Goal: Transaction & Acquisition: Purchase product/service

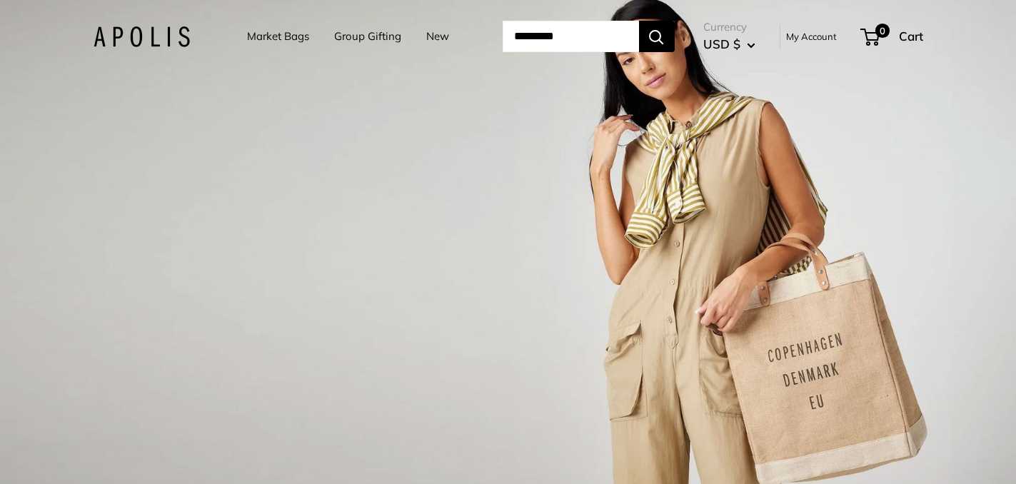
click at [128, 38] on img at bounding box center [142, 36] width 96 height 21
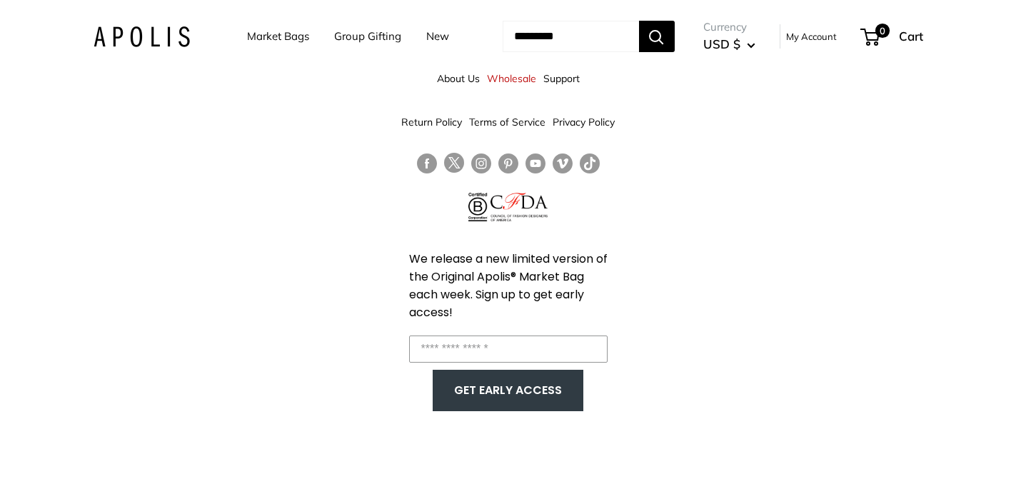
click at [283, 38] on link "Market Bags" at bounding box center [278, 36] width 62 height 20
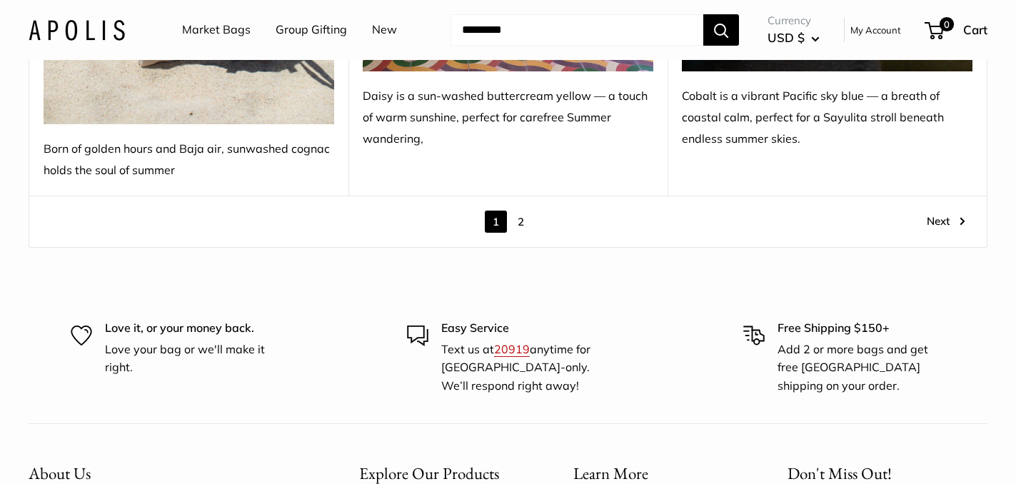
scroll to position [8237, 0]
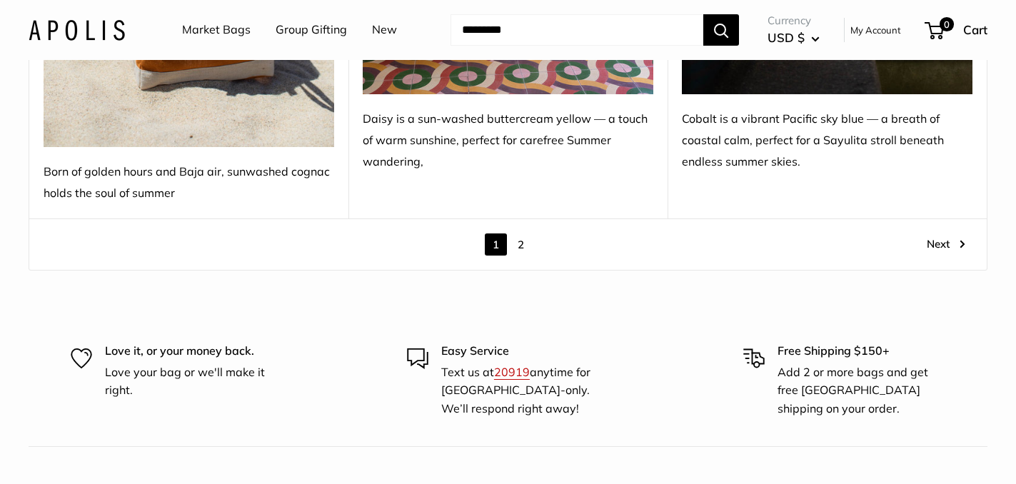
click at [520, 233] on link "2" at bounding box center [521, 244] width 22 height 22
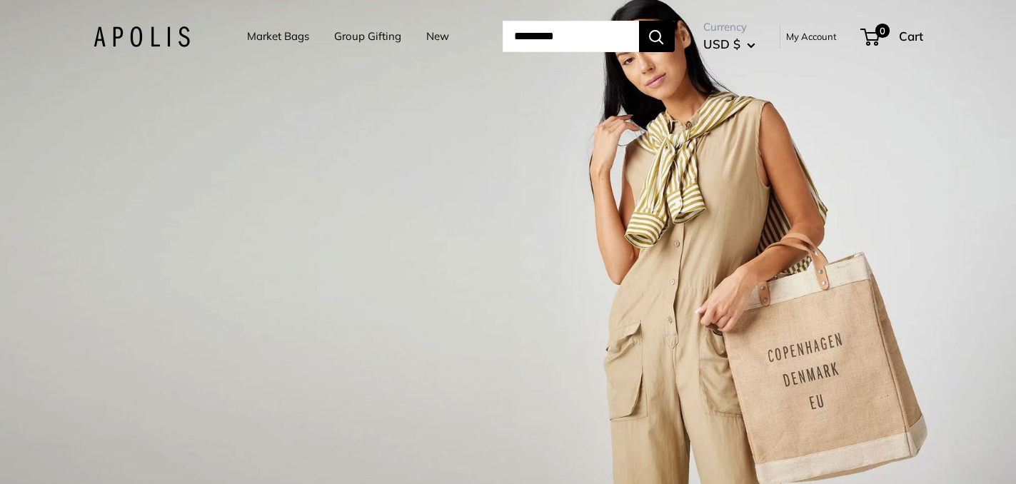
click at [430, 35] on link "New" at bounding box center [437, 36] width 23 height 20
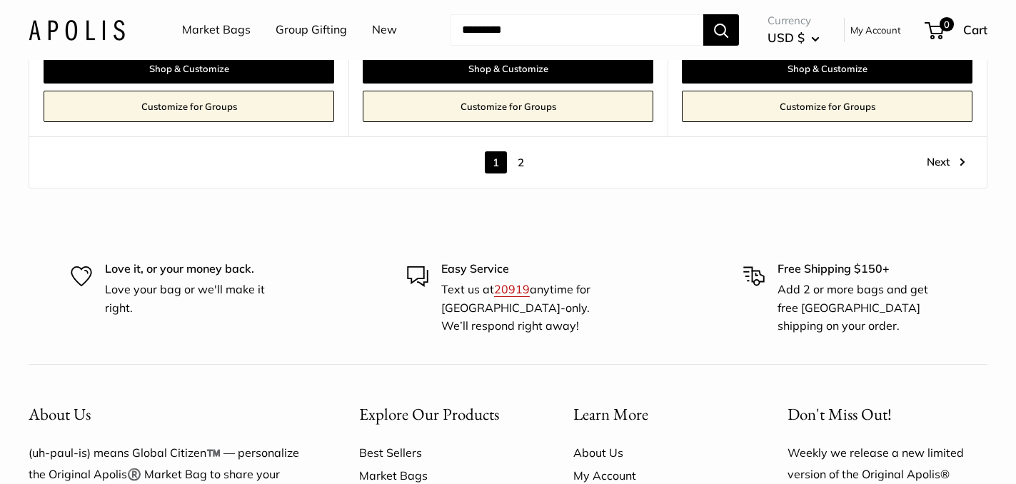
scroll to position [8057, 0]
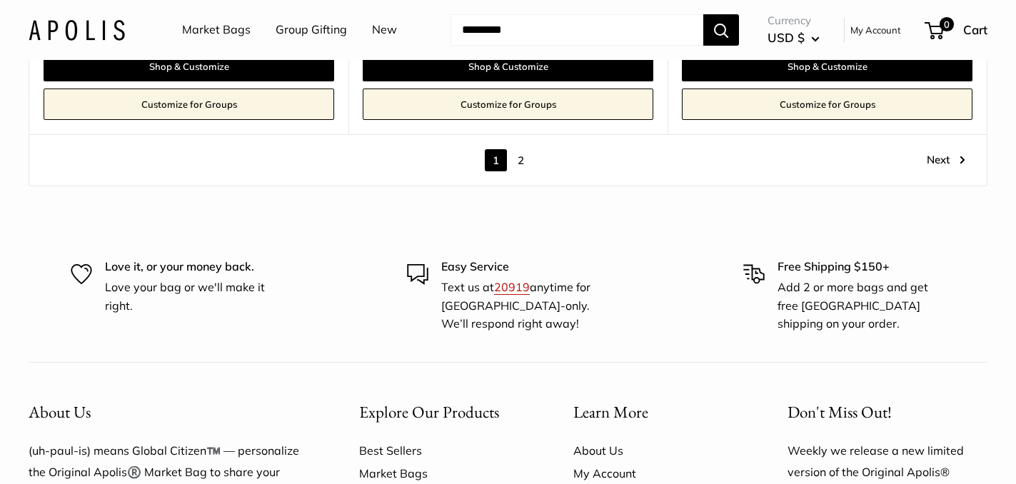
click at [520, 149] on link "2" at bounding box center [521, 160] width 22 height 22
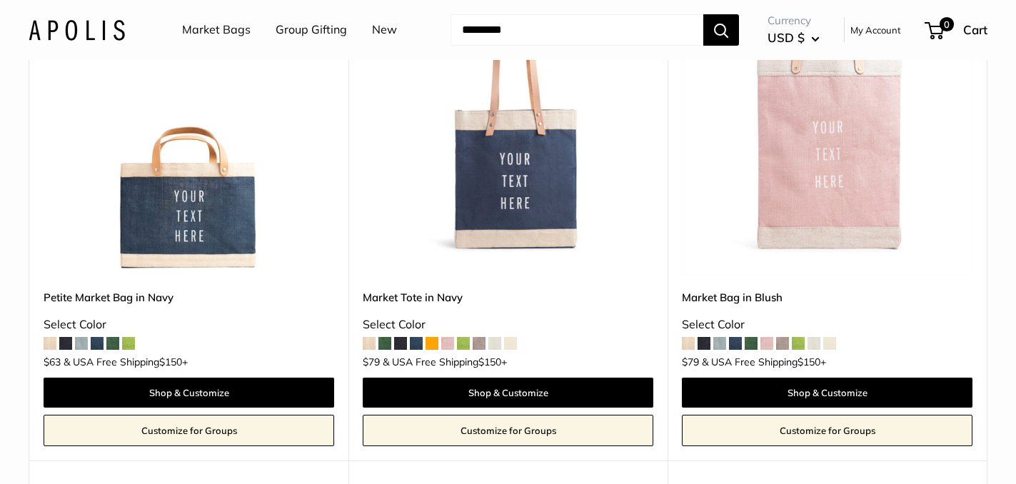
scroll to position [276, 0]
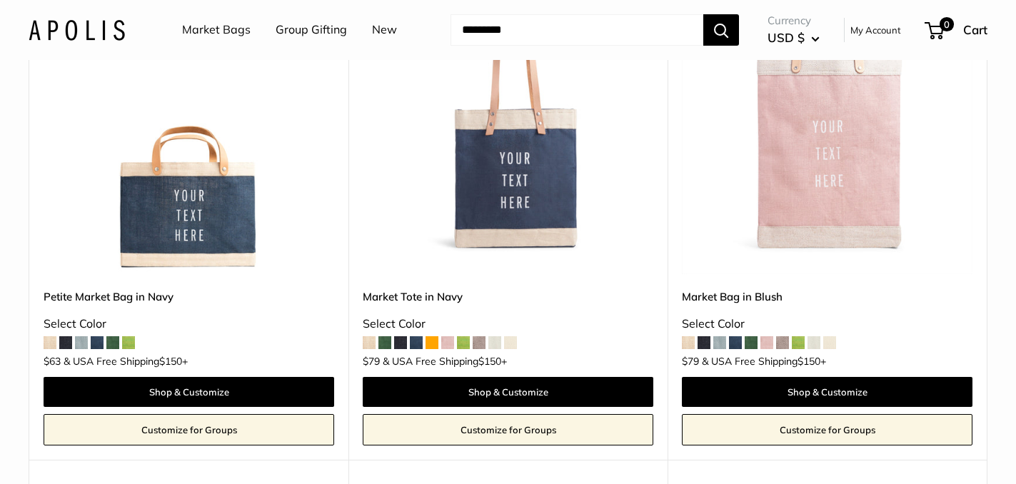
click at [127, 343] on span at bounding box center [128, 342] width 13 height 13
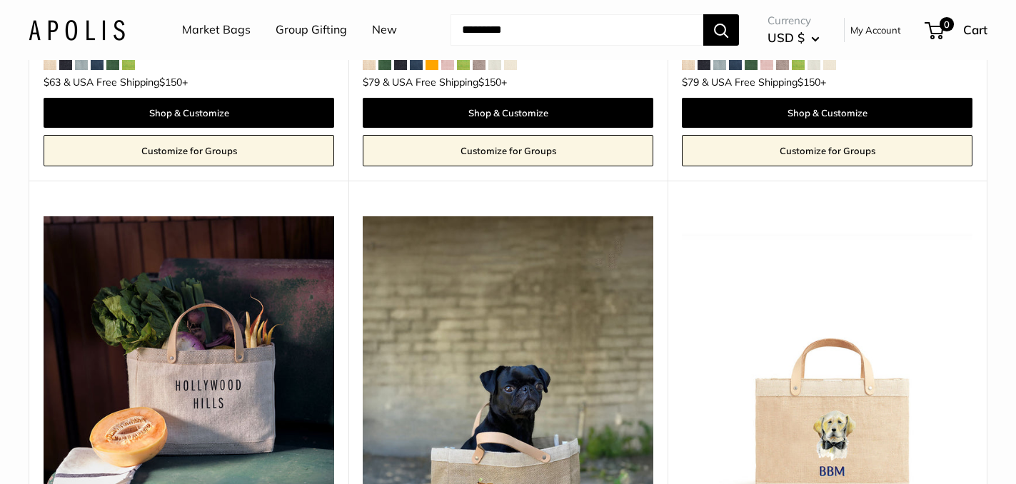
scroll to position [0, 0]
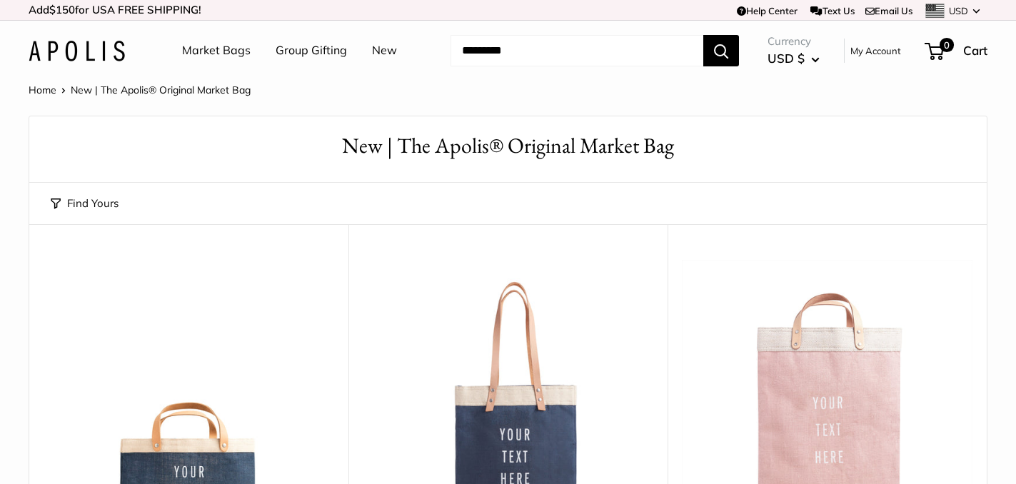
click at [235, 49] on link "Market Bags" at bounding box center [216, 50] width 69 height 21
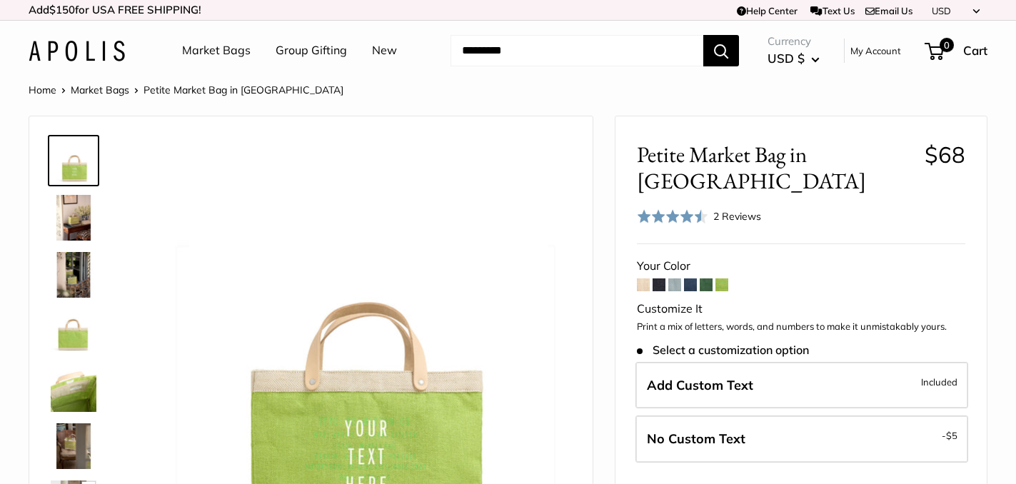
click at [76, 260] on img at bounding box center [74, 275] width 46 height 46
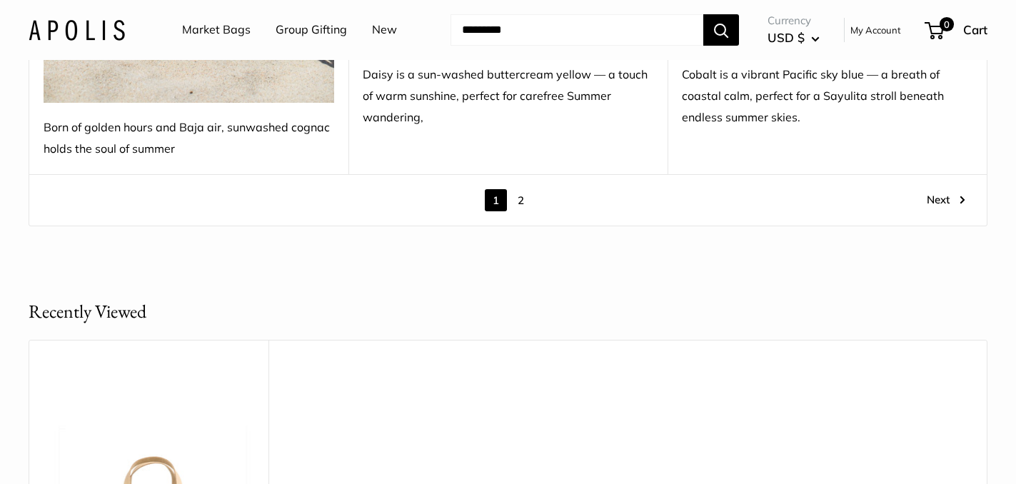
scroll to position [8278, 0]
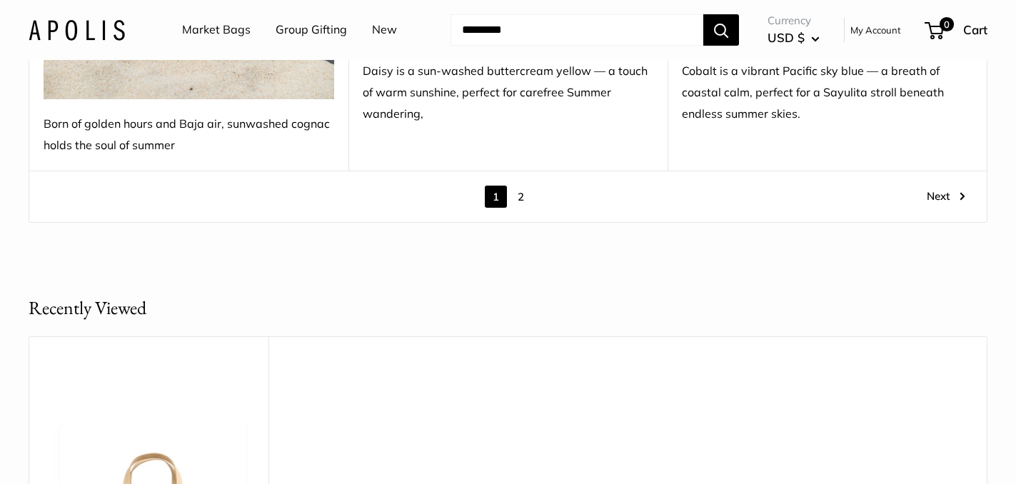
click at [520, 186] on link "2" at bounding box center [521, 197] width 22 height 22
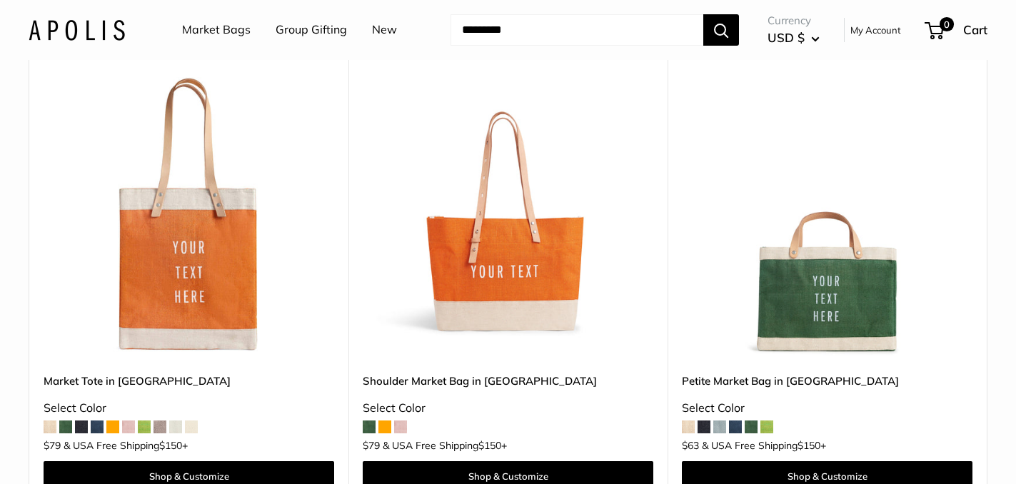
scroll to position [757, 0]
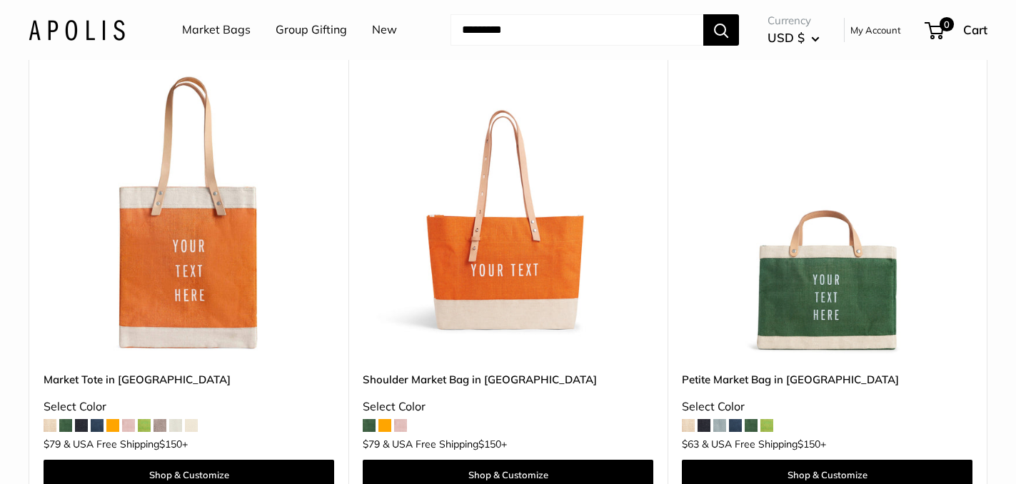
click at [0, 0] on img at bounding box center [0, 0] width 0 height 0
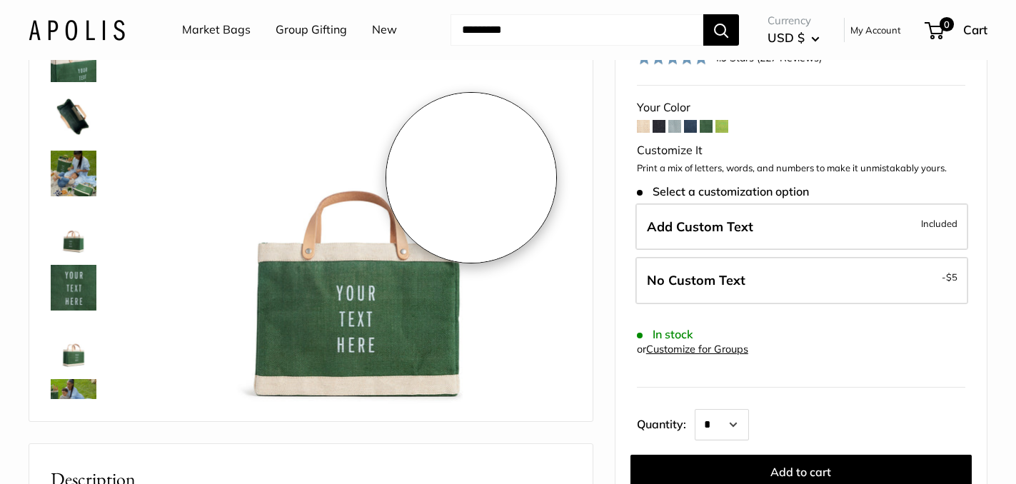
scroll to position [162, 0]
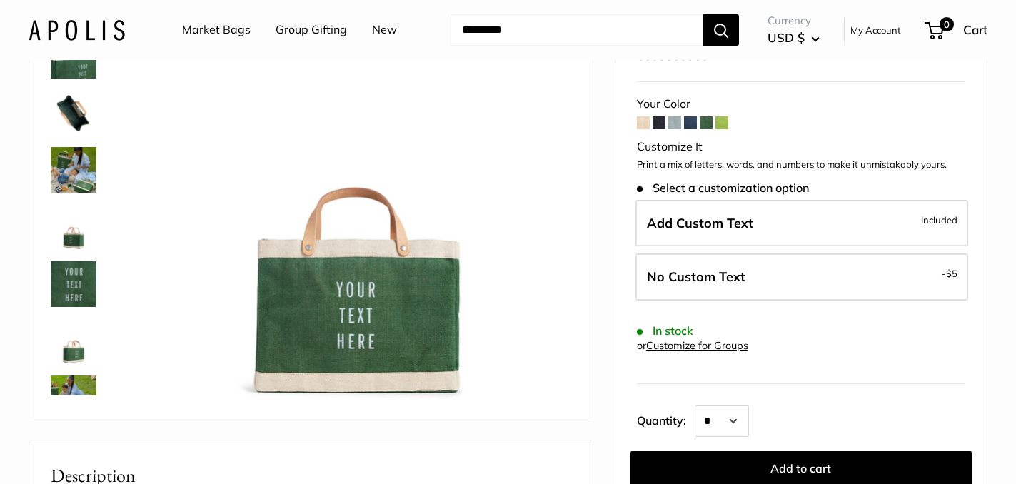
click at [707, 116] on span at bounding box center [706, 122] width 13 height 13
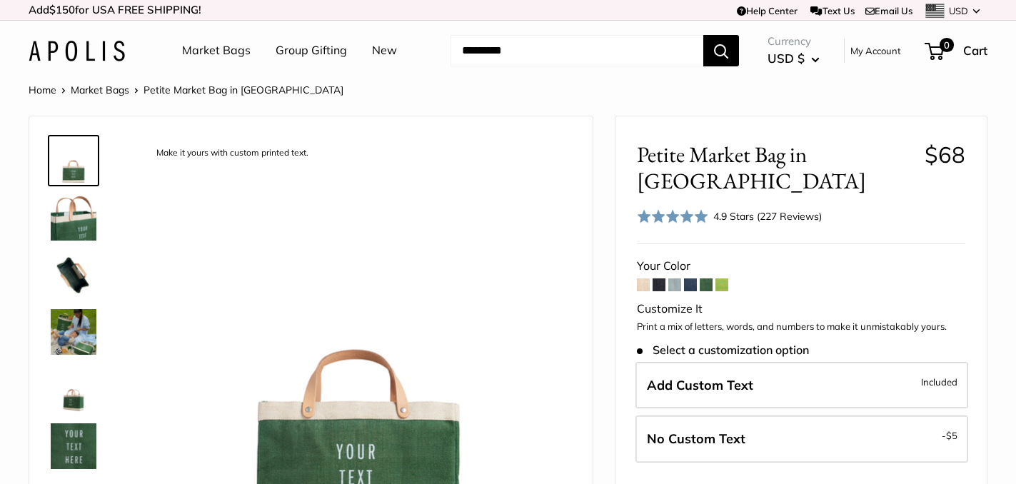
click at [380, 50] on link "New" at bounding box center [384, 50] width 25 height 21
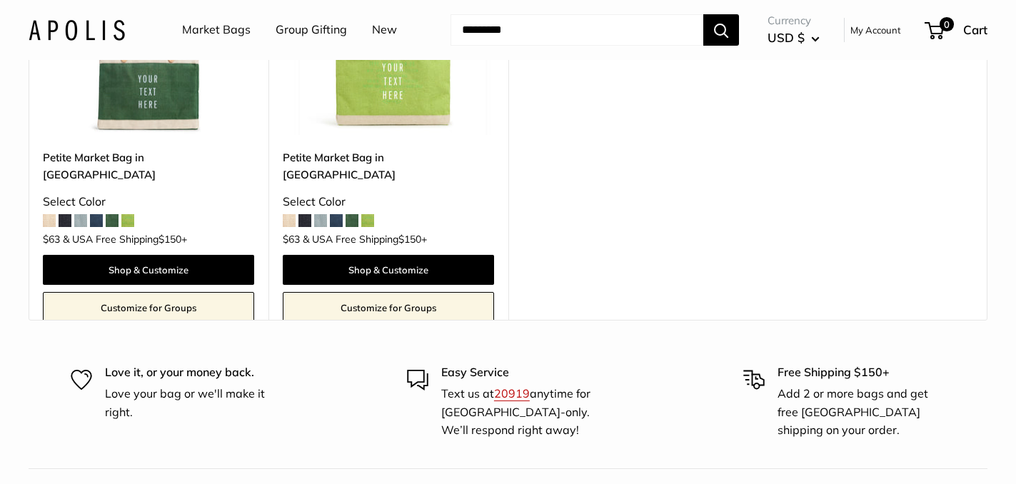
scroll to position [8477, 0]
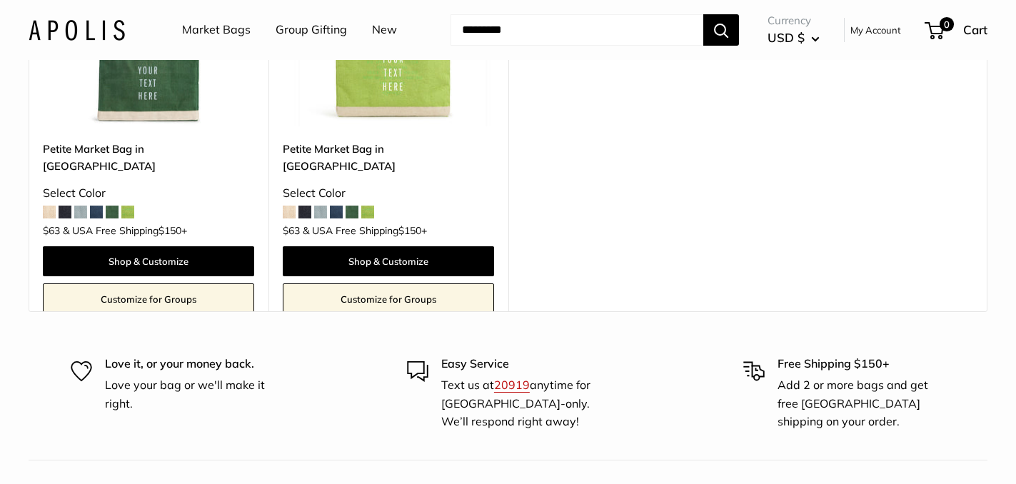
click at [0, 0] on img at bounding box center [0, 0] width 0 height 0
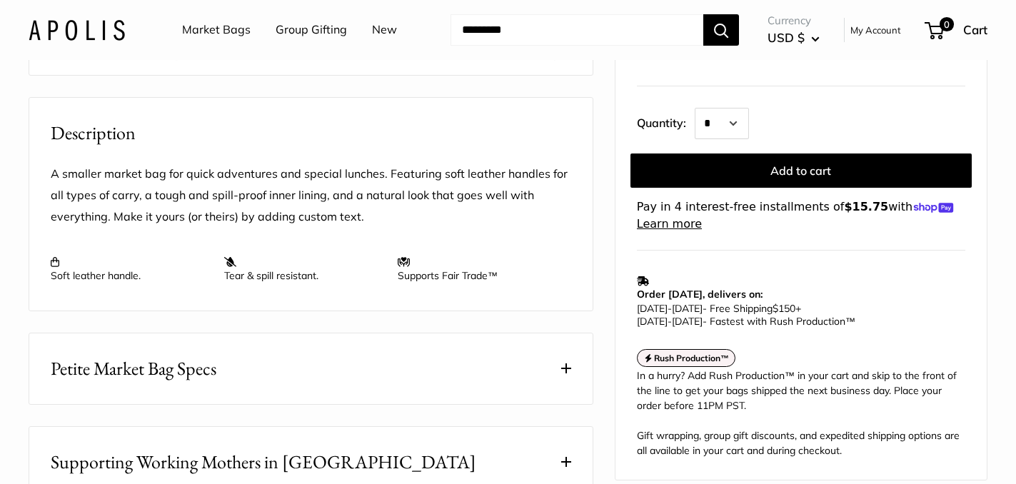
scroll to position [584, 0]
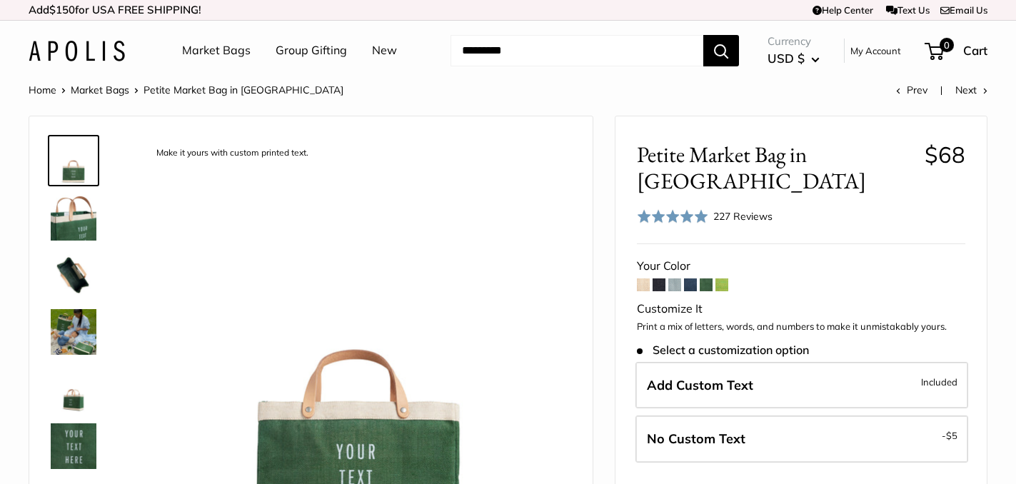
scroll to position [162, 0]
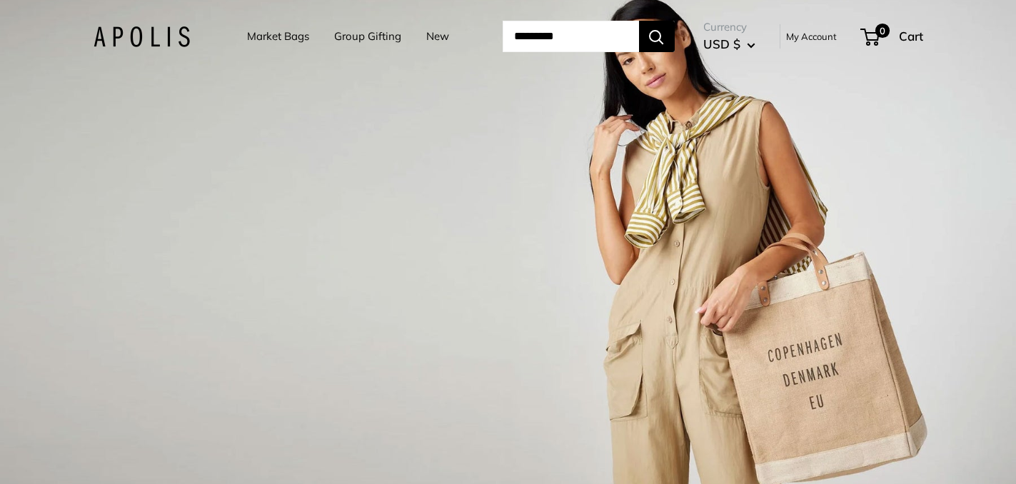
click at [282, 31] on link "Market Bags" at bounding box center [278, 36] width 62 height 20
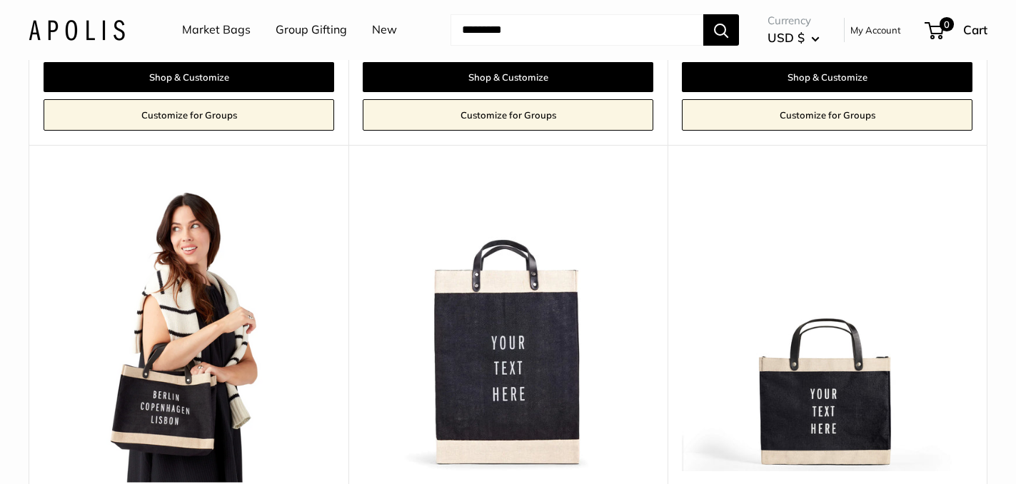
scroll to position [4693, 0]
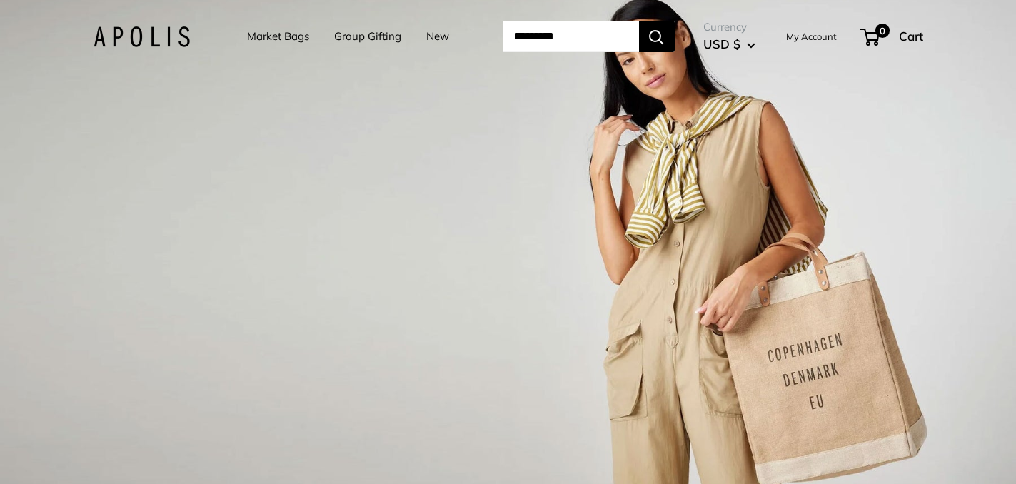
click at [432, 30] on link "New" at bounding box center [437, 36] width 23 height 20
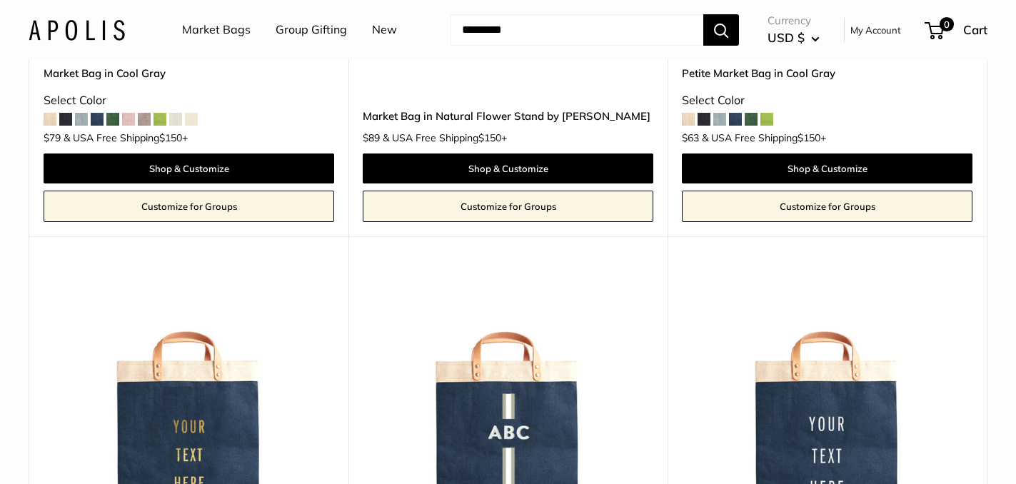
scroll to position [6347, 0]
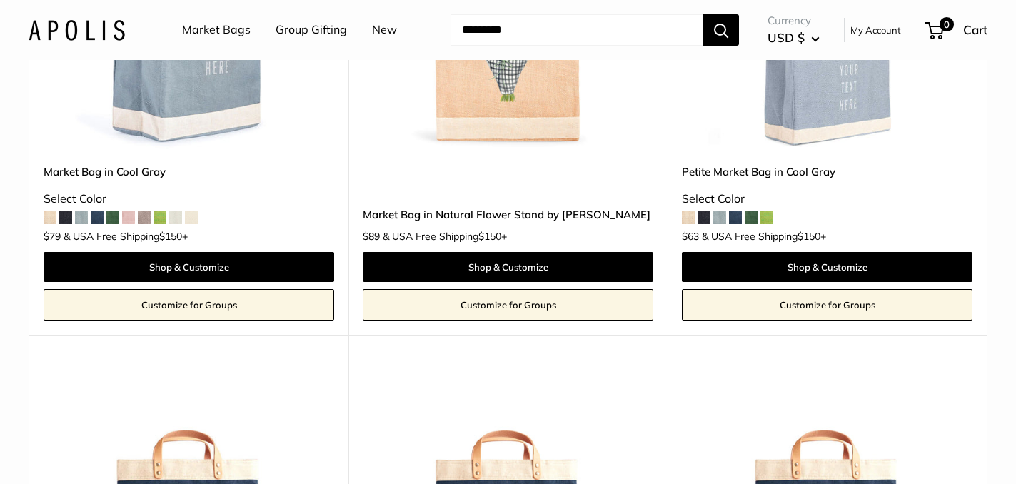
click at [754, 211] on span at bounding box center [751, 217] width 13 height 13
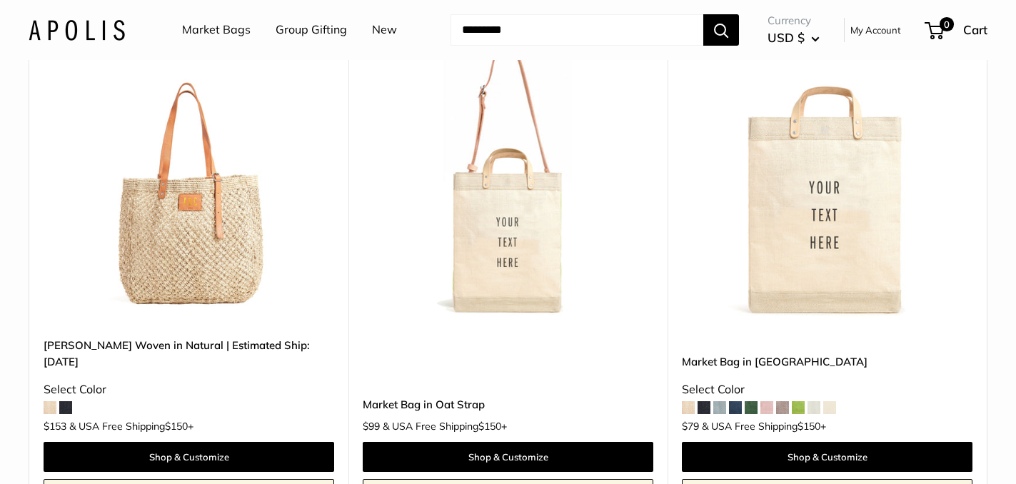
scroll to position [0, 0]
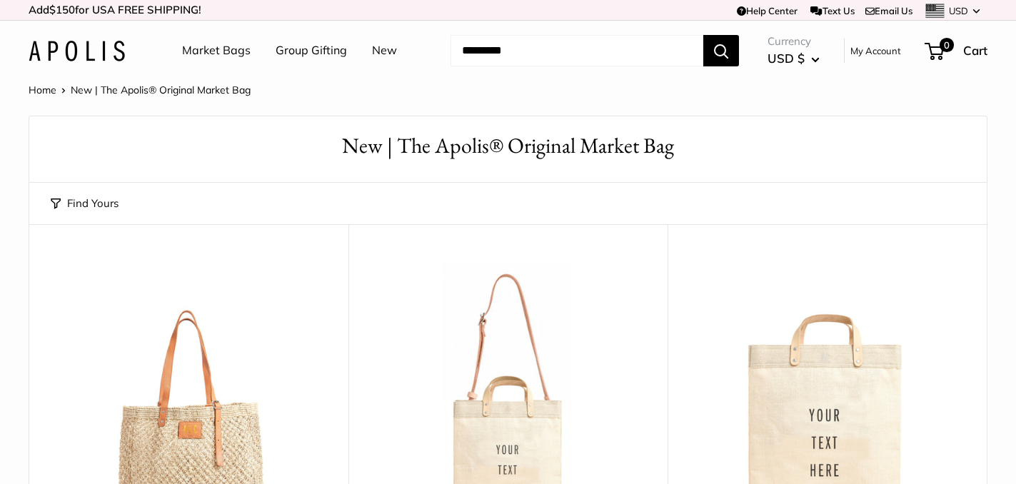
click at [213, 46] on link "Market Bags" at bounding box center [216, 50] width 69 height 21
